Goal: Consume media (video, audio)

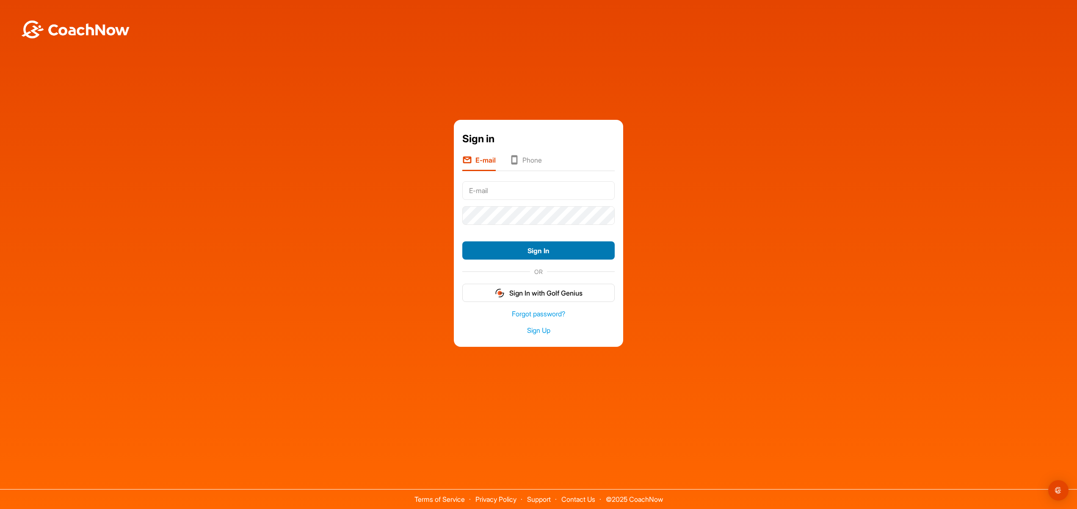
type input "[EMAIL_ADDRESS][DOMAIN_NAME]"
click at [519, 246] on button "Sign In" at bounding box center [538, 250] width 152 height 18
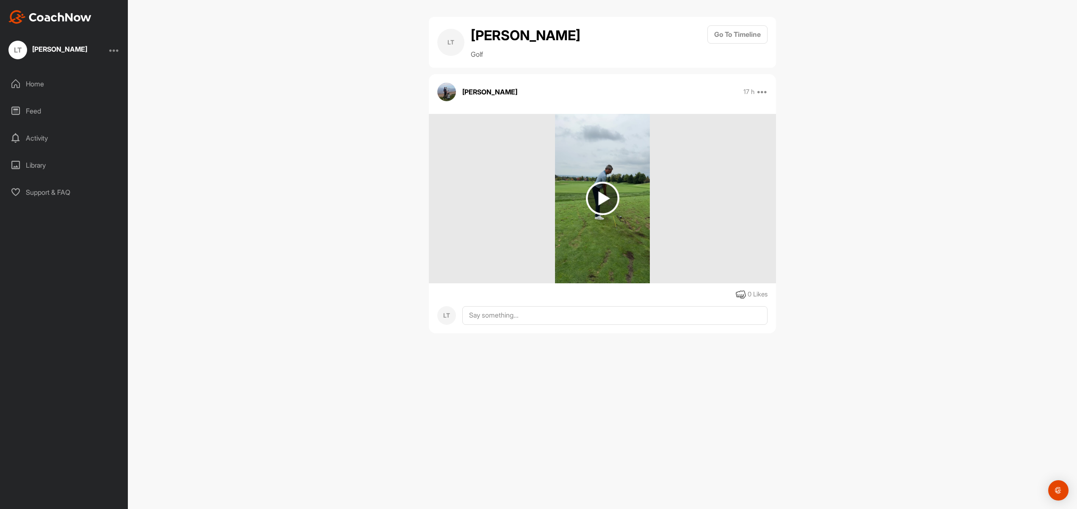
click at [604, 198] on img at bounding box center [602, 198] width 33 height 33
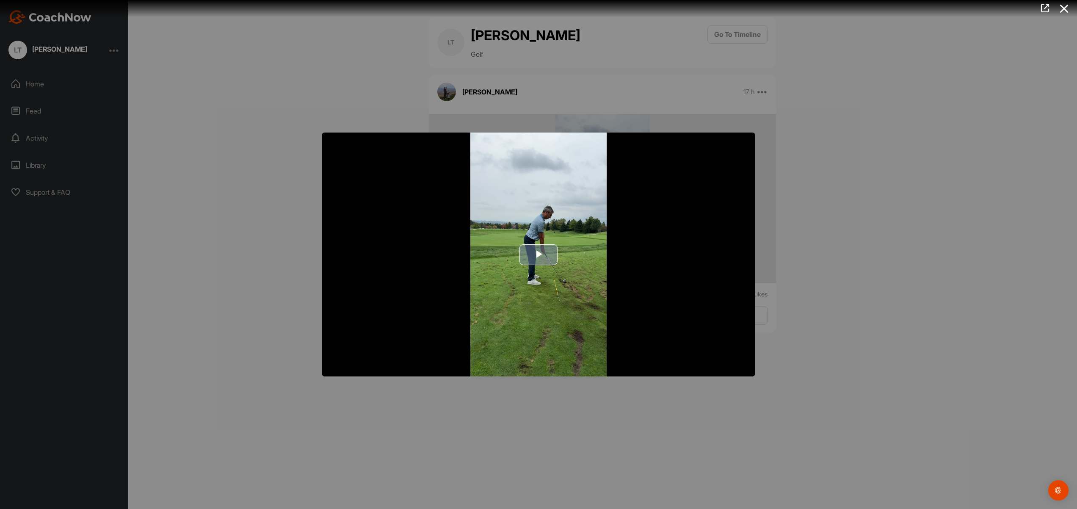
click at [539, 254] on span "Video Player" at bounding box center [539, 254] width 0 height 0
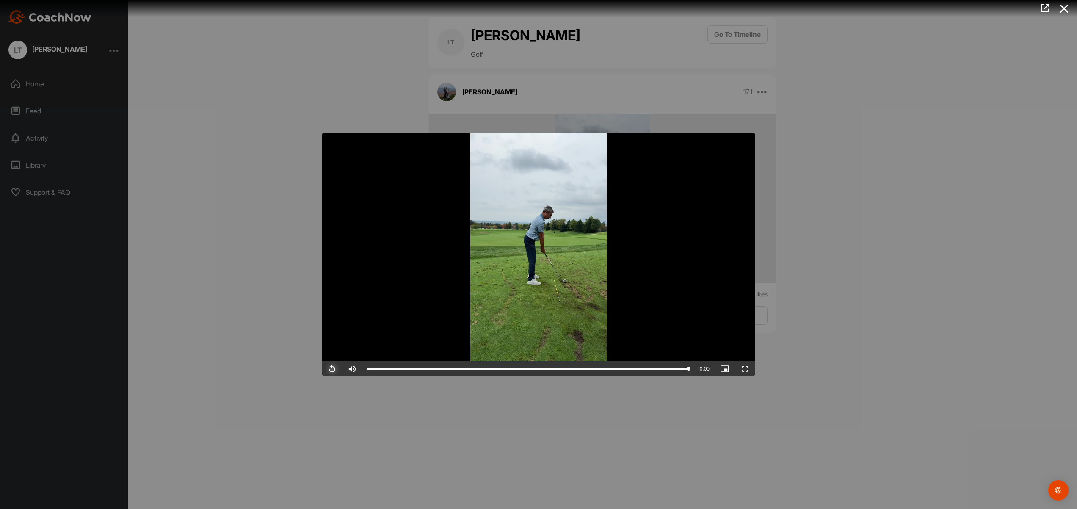
click at [334, 369] on span "Video Player" at bounding box center [332, 369] width 20 height 0
click at [558, 284] on video "Video Player" at bounding box center [539, 255] width 434 height 244
click at [558, 285] on video "Video Player" at bounding box center [539, 255] width 434 height 244
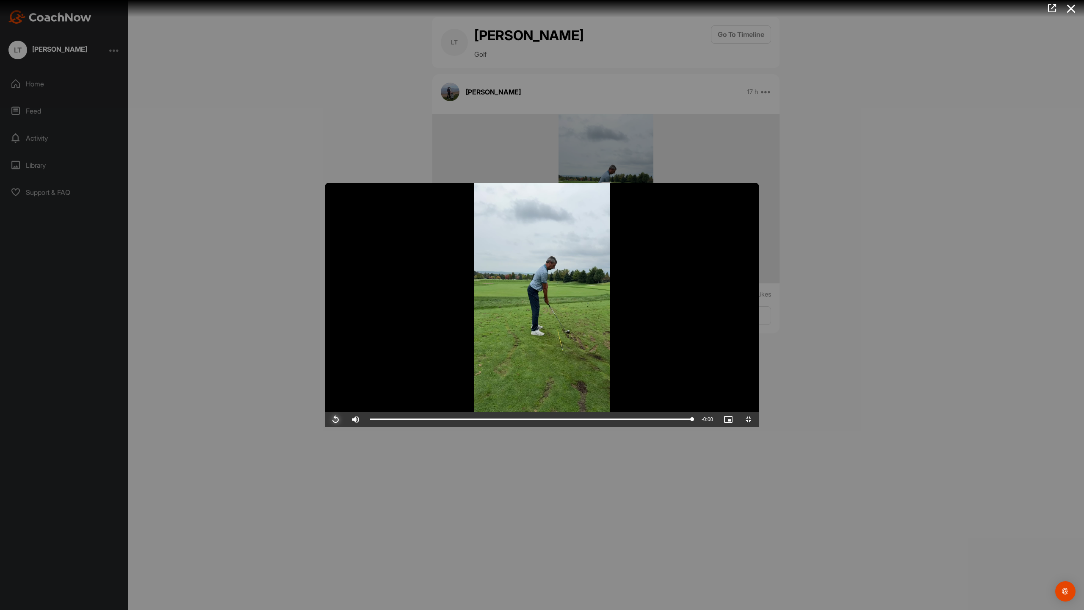
click at [325, 419] on span "Video Player" at bounding box center [335, 419] width 20 height 0
click at [484, 371] on video "Video Player" at bounding box center [542, 305] width 434 height 244
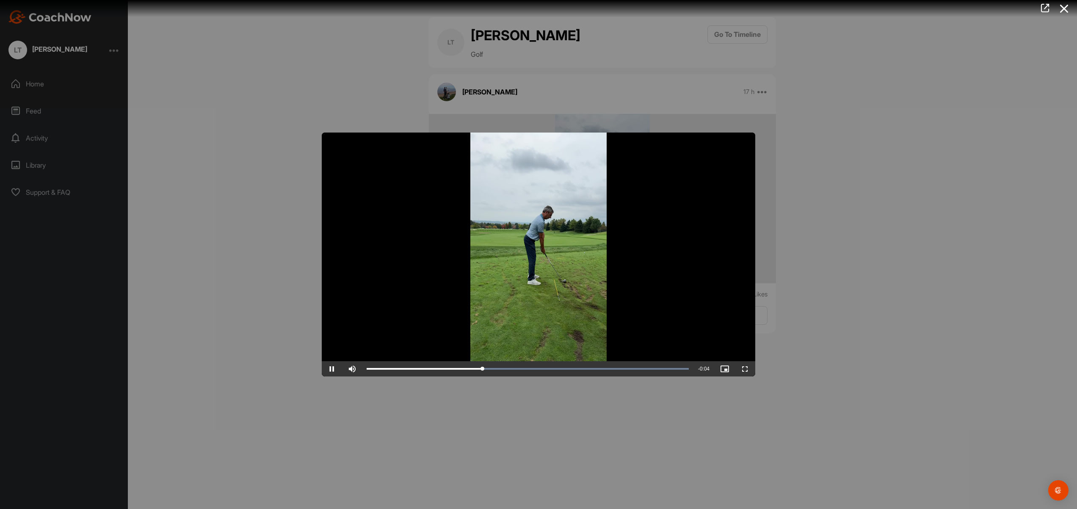
click at [482, 304] on video "Video Player" at bounding box center [539, 255] width 434 height 244
click at [555, 288] on video "Video Player" at bounding box center [539, 255] width 434 height 244
click at [256, 251] on div at bounding box center [538, 254] width 1077 height 509
